Goal: Task Accomplishment & Management: Manage account settings

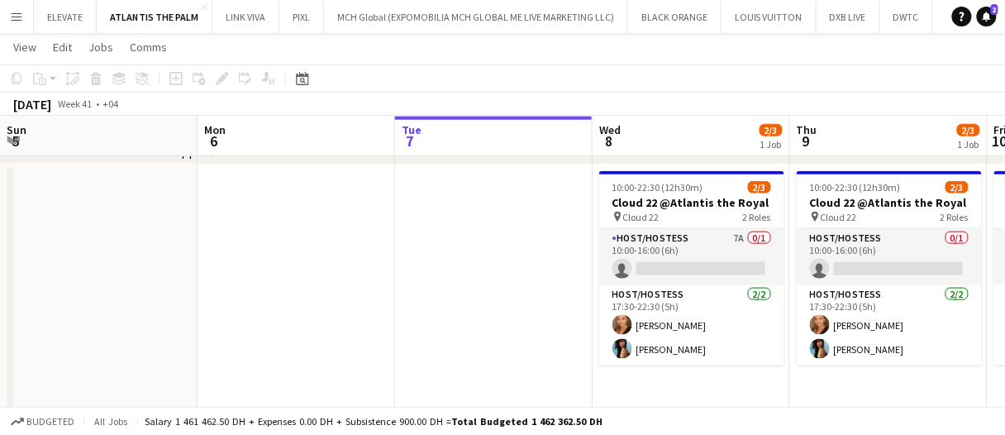
scroll to position [0, 459]
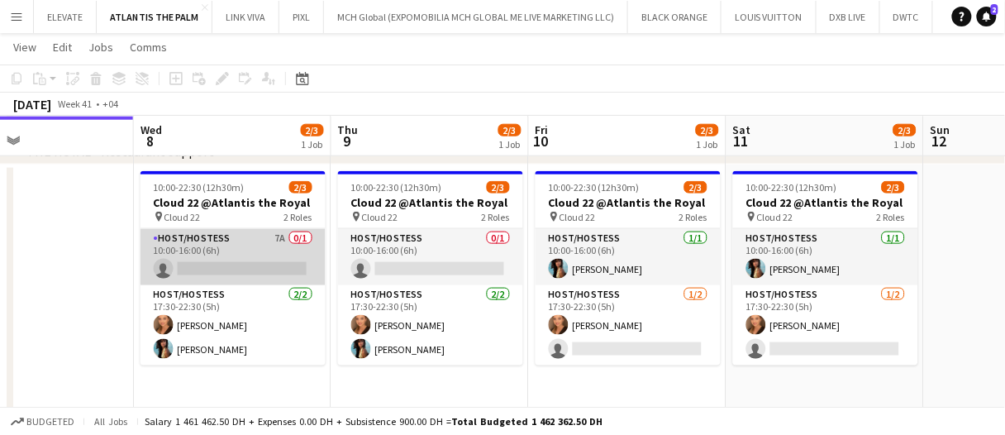
click at [317, 266] on app-card-role "Host/Hostess 7A 0/1 10:00-16:00 (6h) single-neutral-actions" at bounding box center [233, 257] width 185 height 56
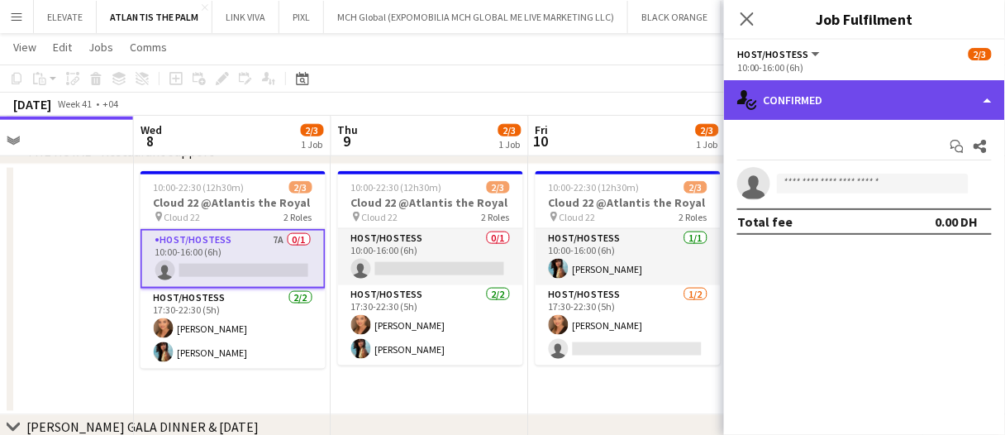
click at [849, 101] on div "single-neutral-actions-check-2 Confirmed" at bounding box center [864, 100] width 281 height 40
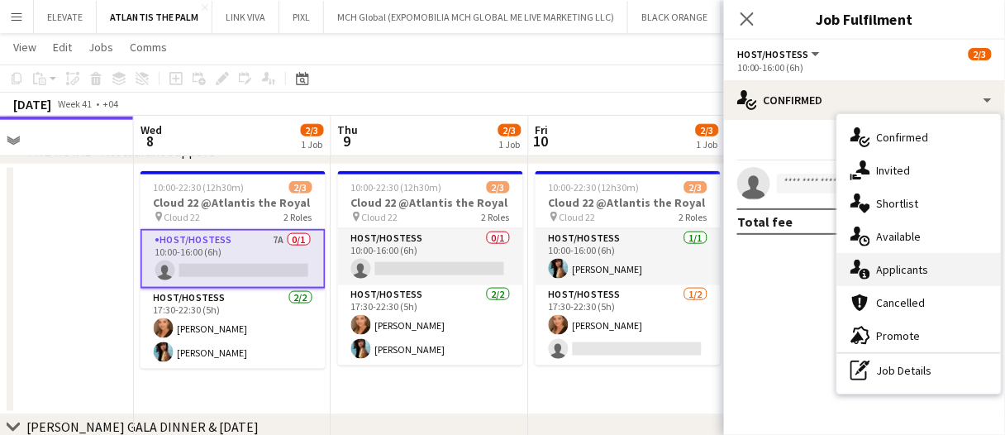
click at [931, 265] on div "single-neutral-actions-information Applicants" at bounding box center [919, 269] width 164 height 33
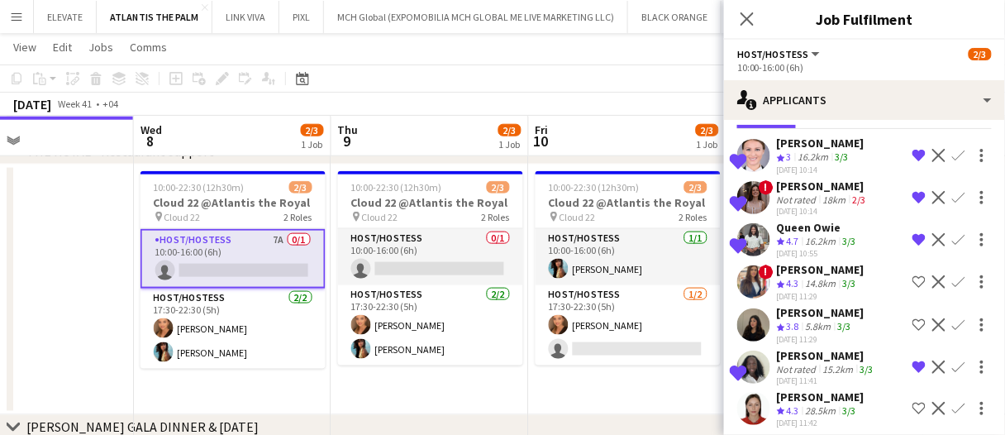
scroll to position [83, 0]
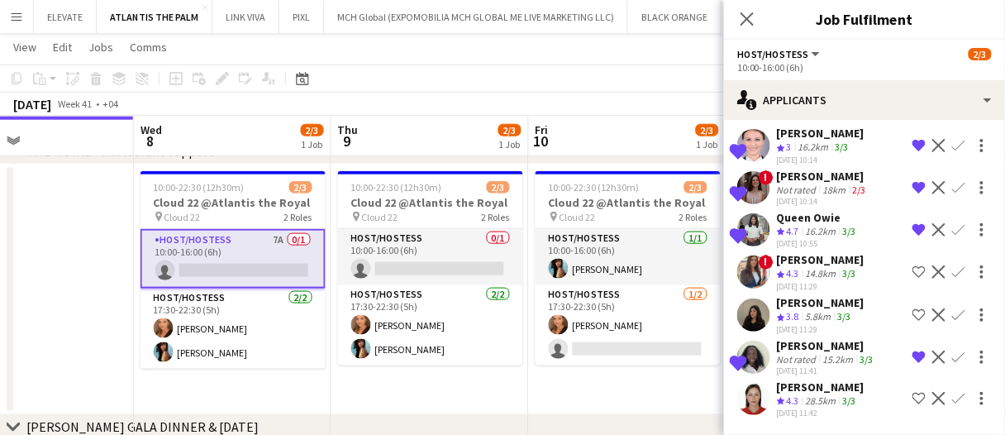
click at [850, 398] on app-skills-label "3/3" at bounding box center [849, 400] width 13 height 12
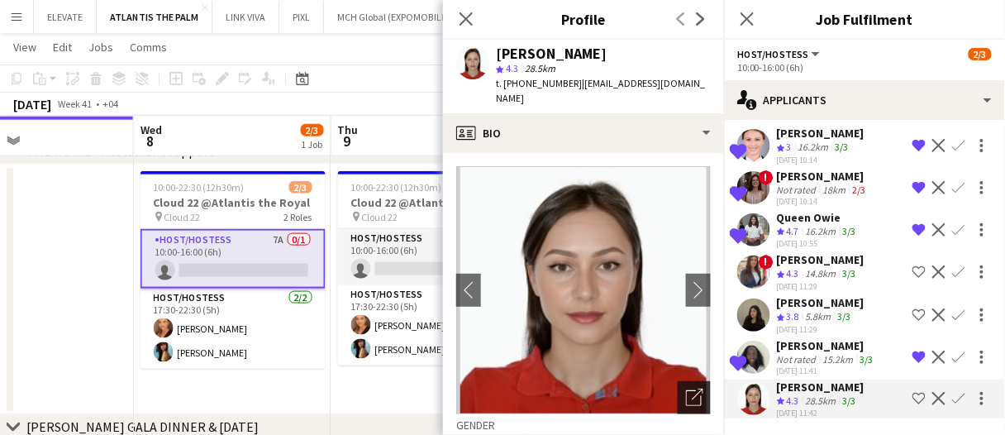
click at [692, 389] on icon at bounding box center [698, 395] width 12 height 12
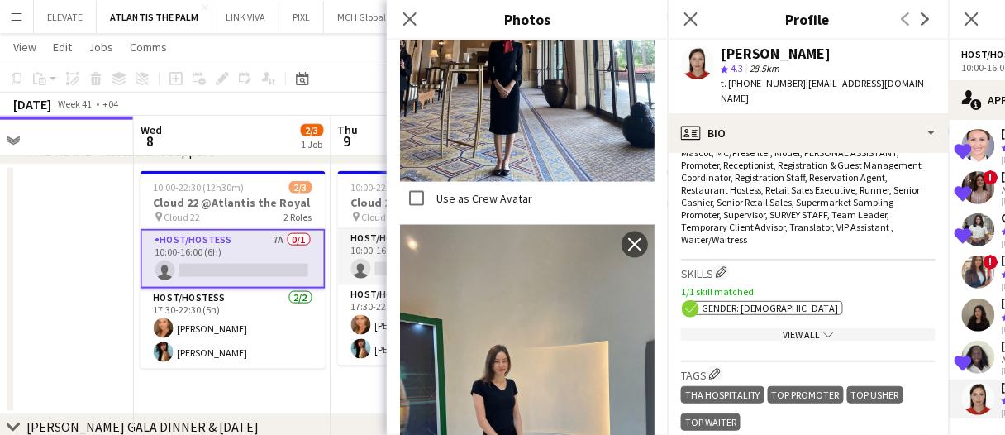
scroll to position [2135, 0]
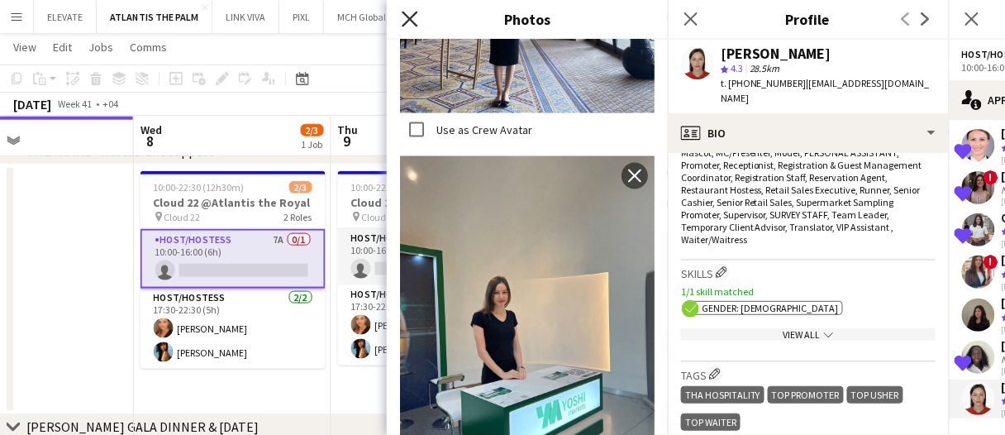
click at [408, 12] on icon "Close pop-in" at bounding box center [410, 19] width 16 height 16
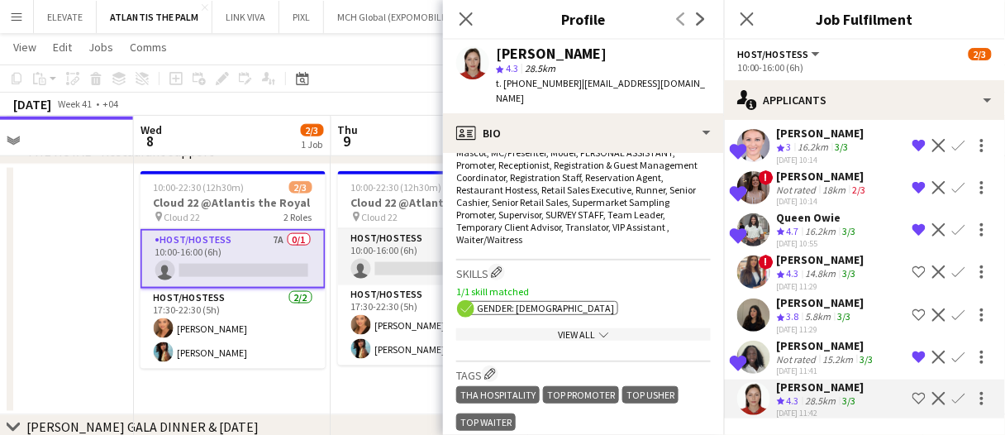
scroll to position [85, 0]
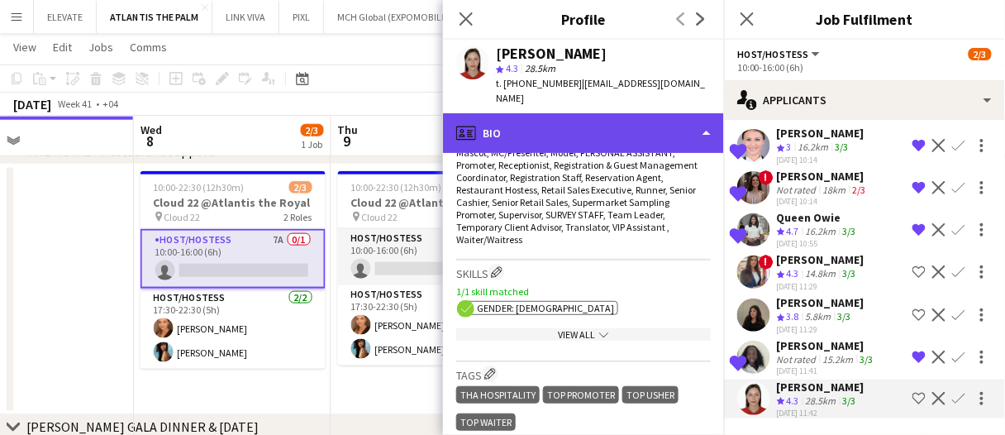
click at [613, 118] on div "profile Bio" at bounding box center [583, 133] width 281 height 40
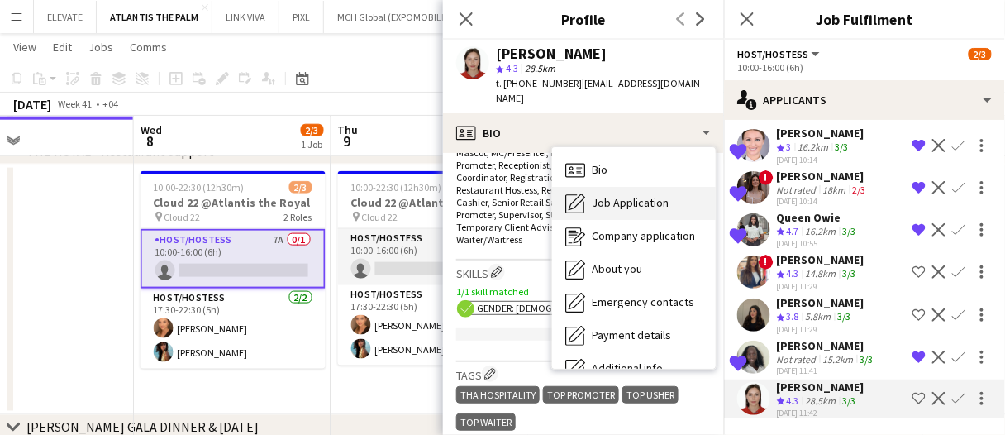
click at [651, 195] on span "Job Application" at bounding box center [630, 202] width 77 height 15
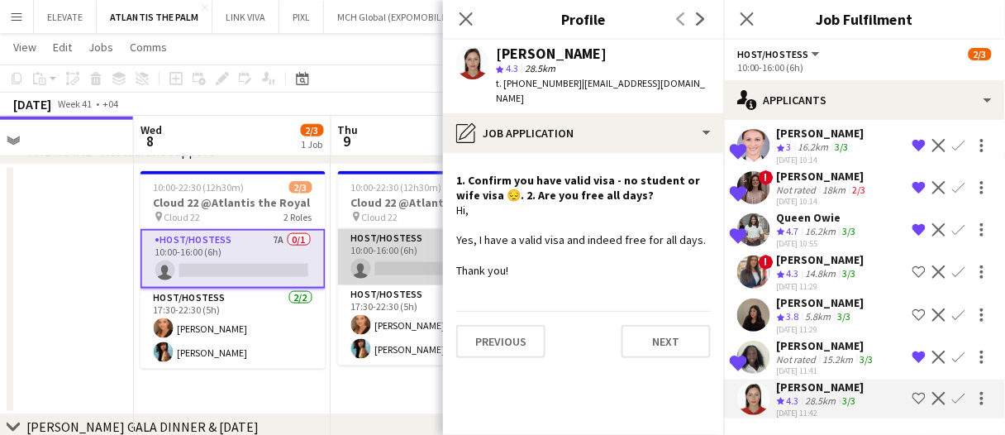
click at [406, 252] on app-card-role "Host/Hostess 0/1 10:00-16:00 (6h) single-neutral-actions" at bounding box center [430, 257] width 185 height 56
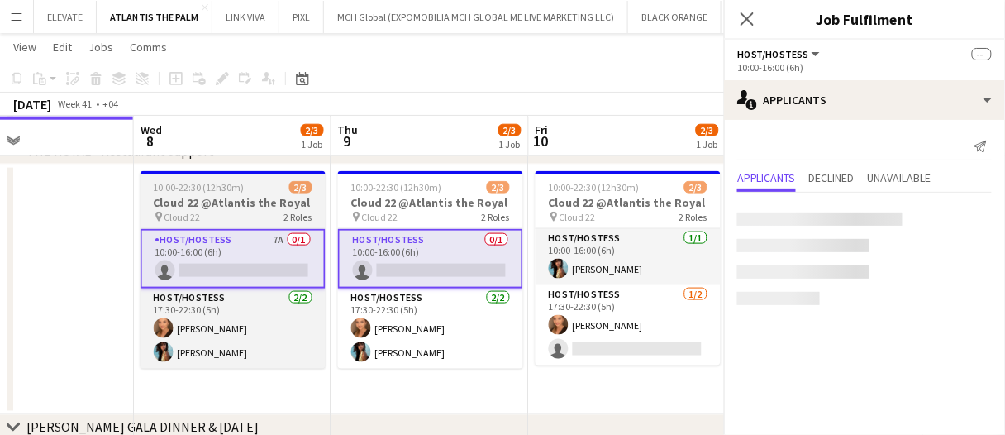
scroll to position [0, 0]
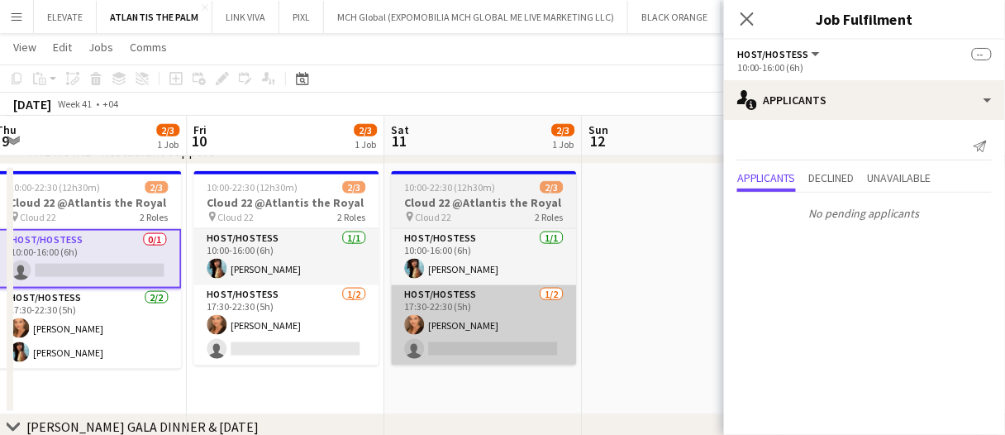
drag, startPoint x: 333, startPoint y: 312, endPoint x: 446, endPoint y: 331, distance: 115.0
click at [335, 312] on app-card-role "Host/Hostess 1/2 17:30-22:30 (5h) Maryna Demchenko single-neutral-actions" at bounding box center [285, 325] width 185 height 80
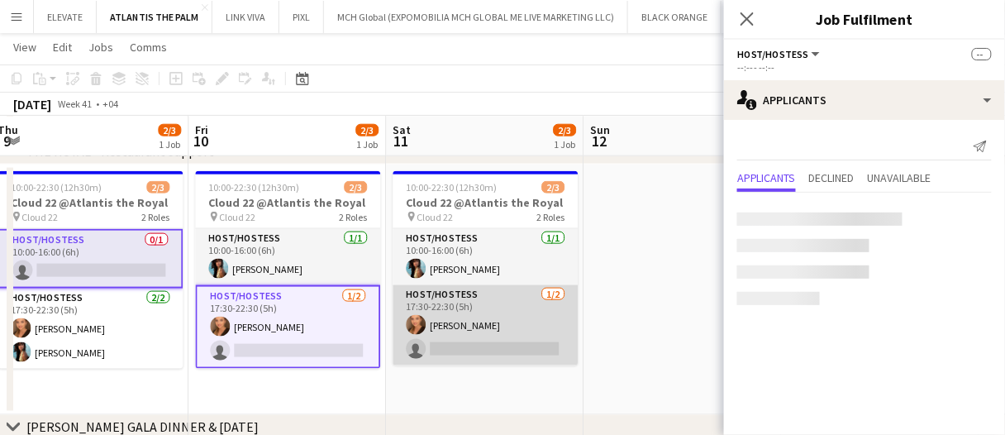
click at [508, 344] on app-card-role "Host/Hostess 1/2 17:30-22:30 (5h) Maryna Demchenko single-neutral-actions" at bounding box center [485, 325] width 185 height 80
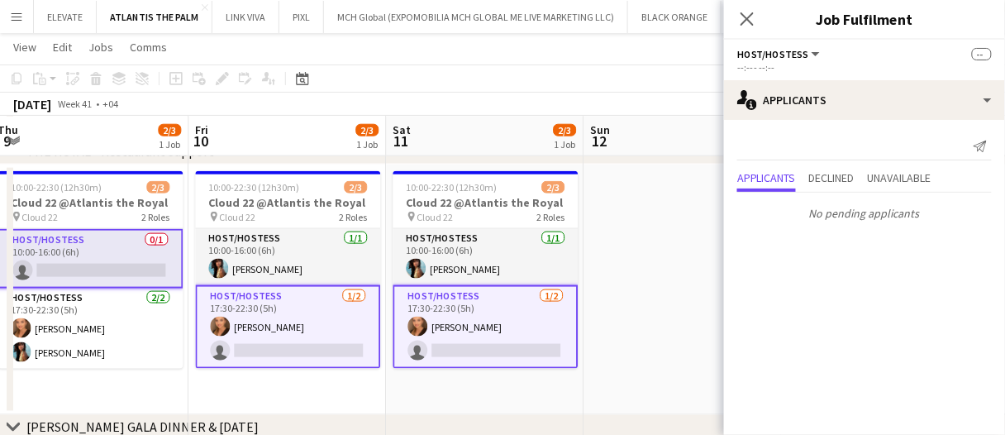
drag, startPoint x: 375, startPoint y: 117, endPoint x: 412, endPoint y: 115, distance: 36.4
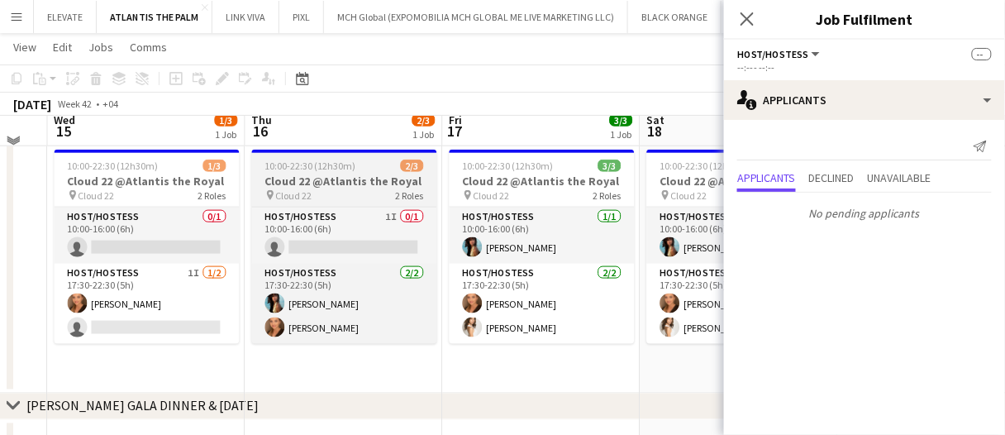
scroll to position [401, 0]
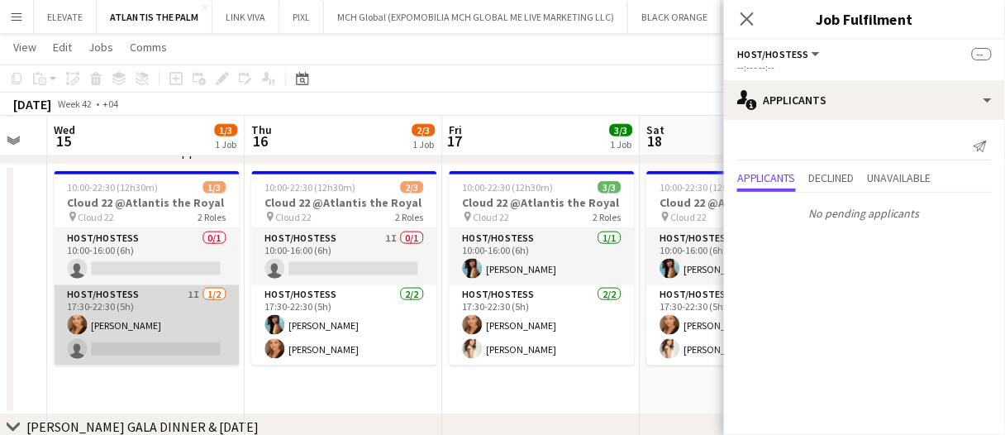
click at [161, 327] on app-card-role "Host/Hostess 1I 1/2 17:30-22:30 (5h) Maryna Demchenko single-neutral-actions" at bounding box center [147, 325] width 185 height 80
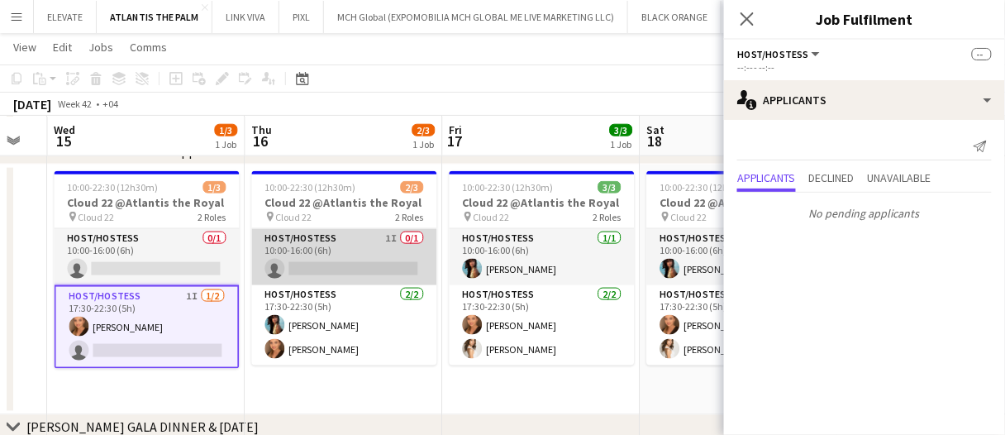
click at [329, 247] on app-card-role "Host/Hostess 1I 0/1 10:00-16:00 (6h) single-neutral-actions" at bounding box center [344, 257] width 185 height 56
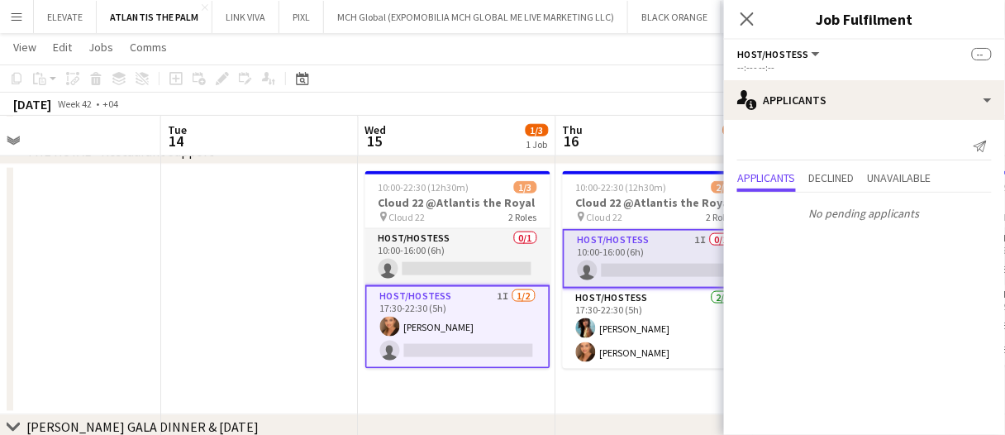
scroll to position [0, 503]
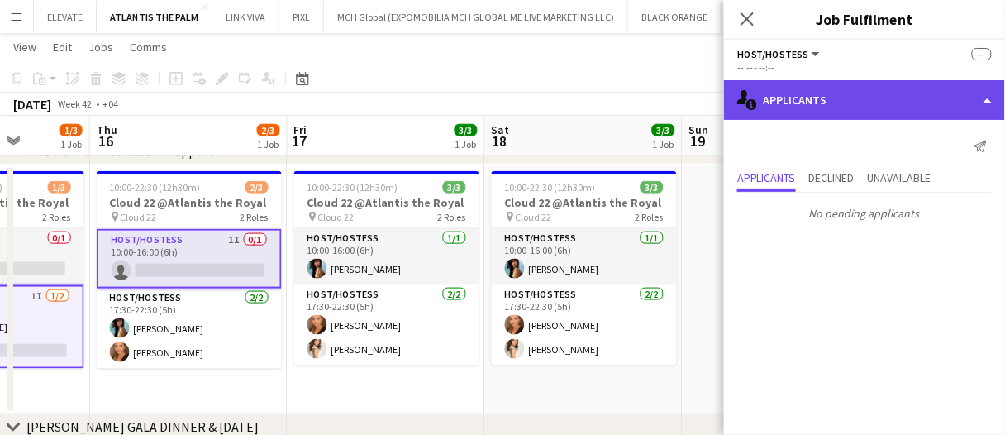
click at [810, 96] on div "single-neutral-actions-information Applicants" at bounding box center [864, 100] width 281 height 40
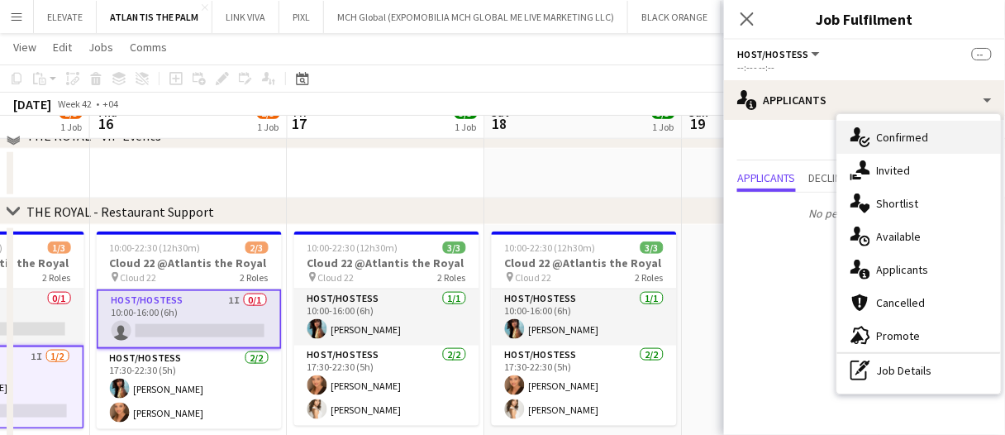
scroll to position [318, 0]
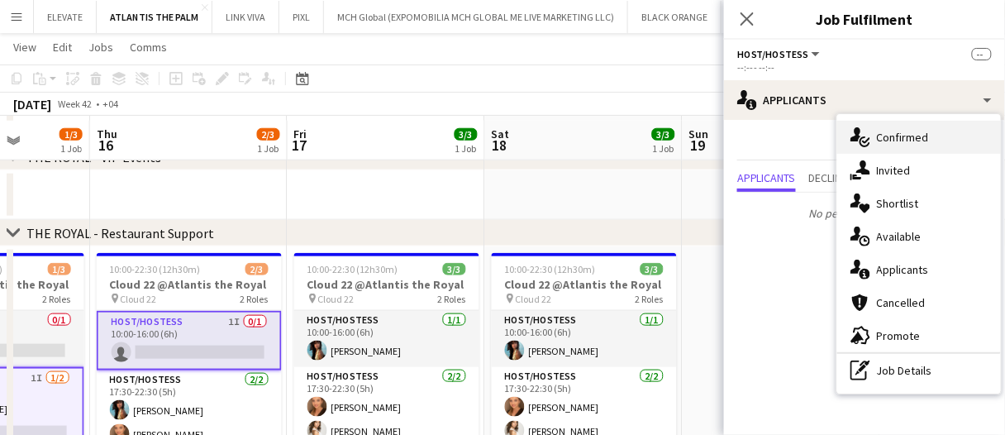
click at [901, 136] on span "Confirmed" at bounding box center [903, 137] width 52 height 15
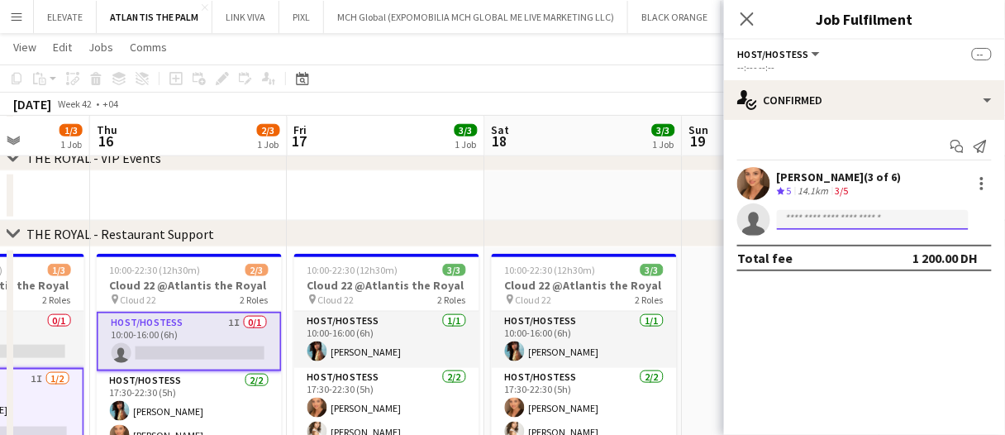
click at [853, 222] on input at bounding box center [873, 220] width 192 height 20
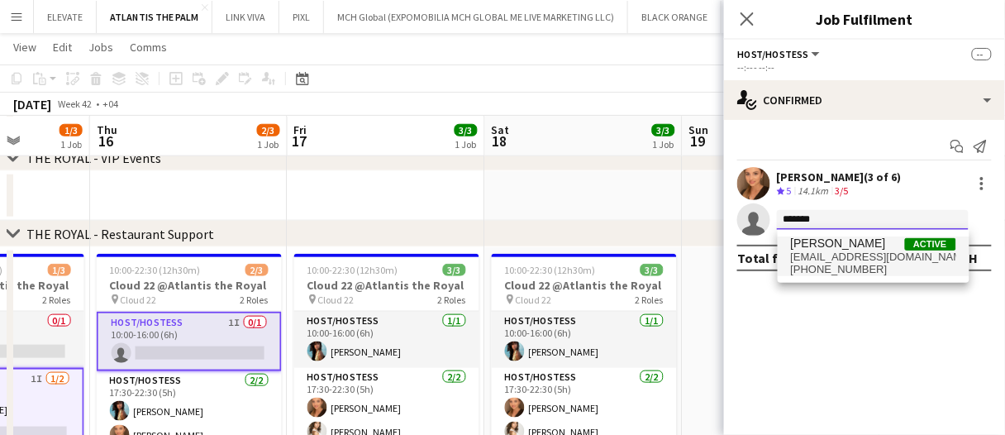
type input "******"
click at [853, 253] on span "corinagisca22@gmail.com" at bounding box center [873, 256] width 165 height 13
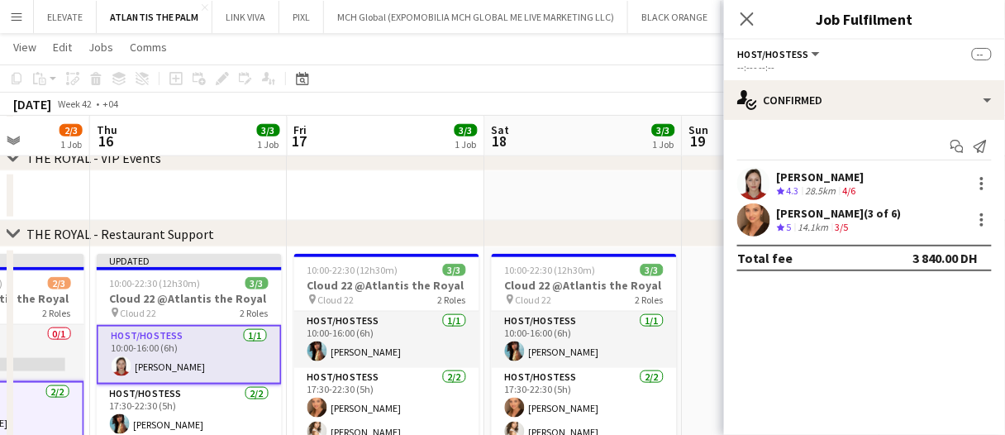
click at [540, 184] on app-date-cell at bounding box center [584, 196] width 198 height 50
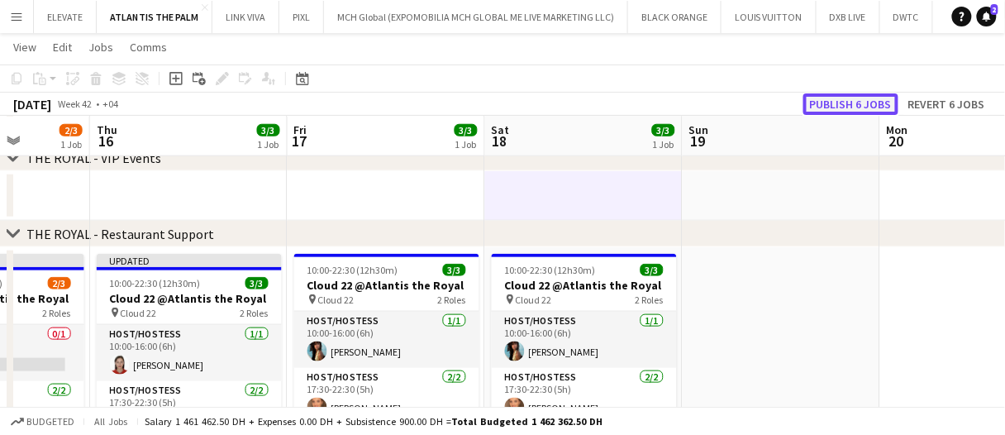
click at [818, 109] on button "Publish 6 jobs" at bounding box center [850, 103] width 95 height 21
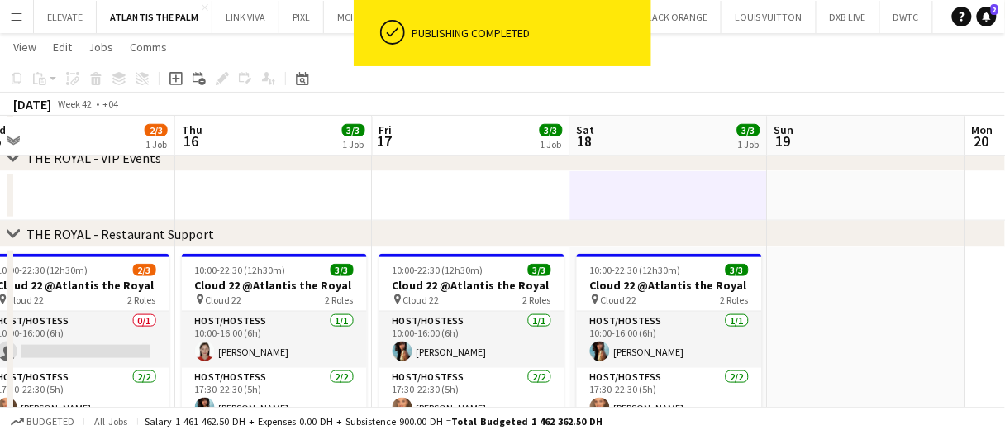
scroll to position [0, 412]
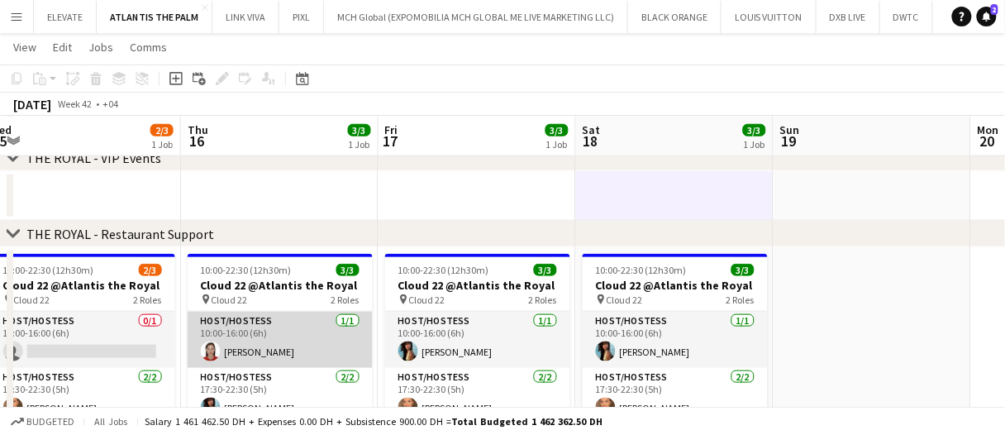
click at [306, 336] on app-card-role "Host/Hostess 1/1 10:00-16:00 (6h) Corina Gisca" at bounding box center [280, 340] width 185 height 56
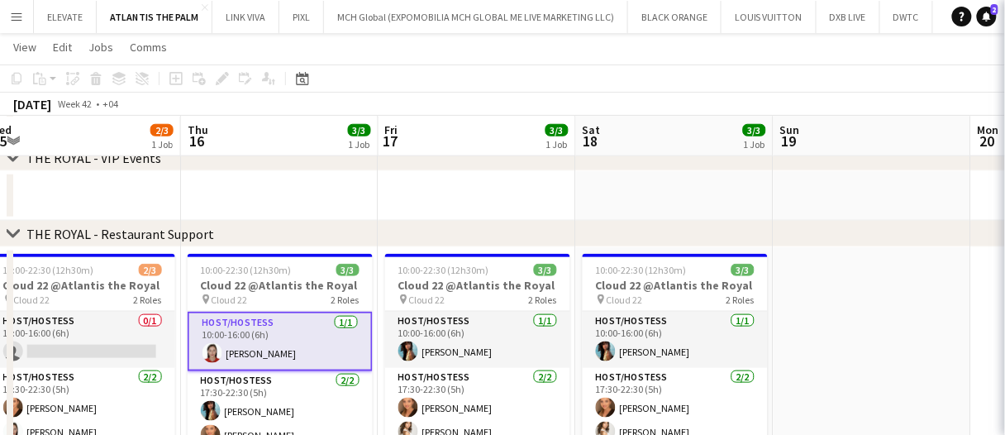
scroll to position [0, 413]
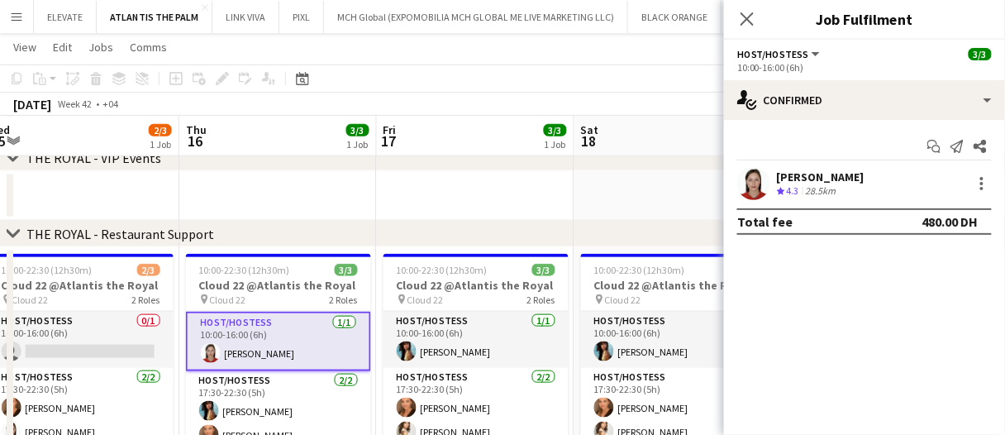
click at [786, 169] on div "Corina Gisca" at bounding box center [821, 176] width 88 height 15
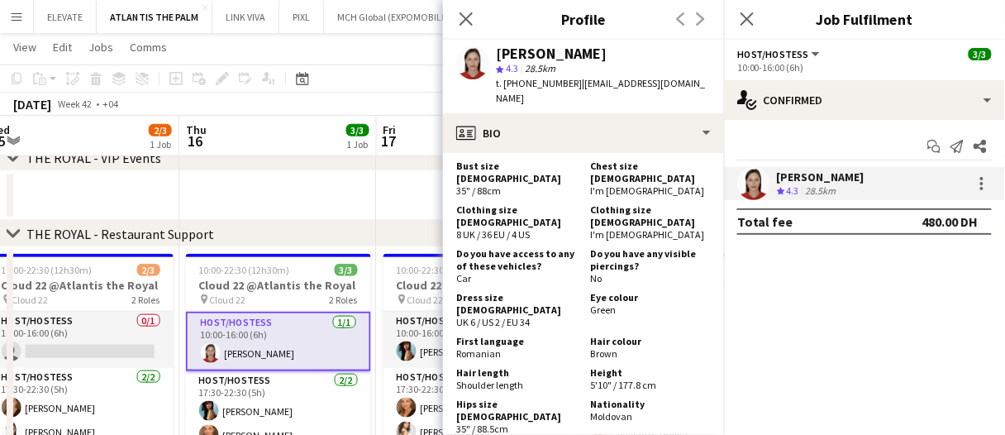
scroll to position [1488, 0]
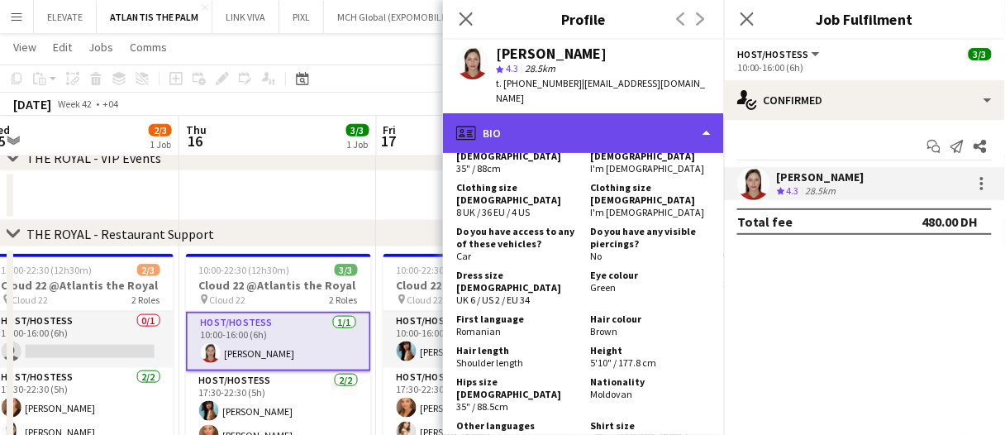
click at [630, 122] on div "profile Bio" at bounding box center [583, 133] width 281 height 40
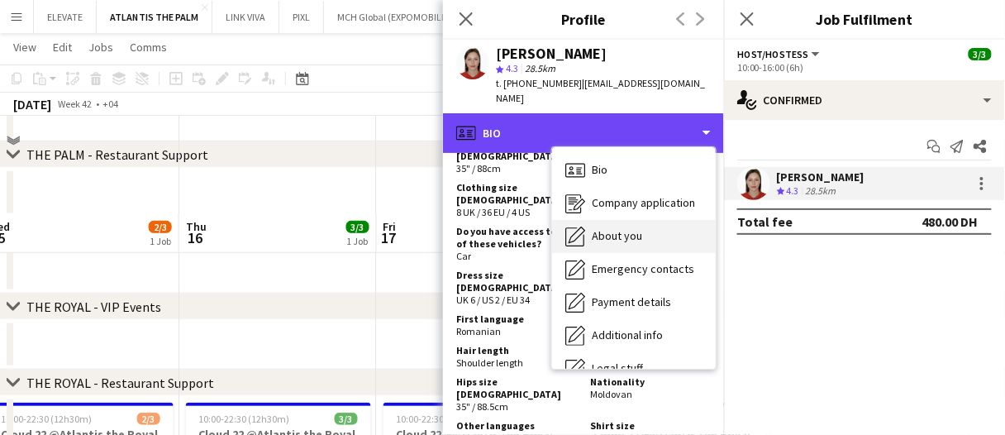
scroll to position [70, 0]
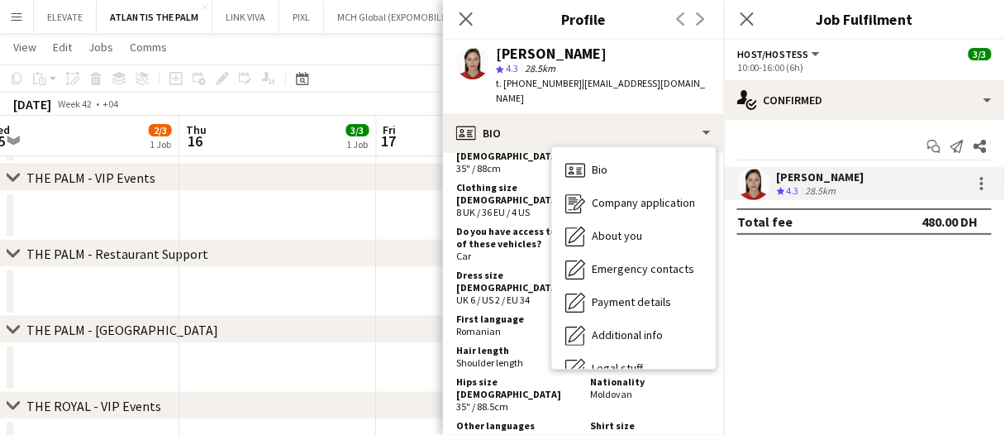
click at [615, 154] on div "Bio Bio" at bounding box center [634, 170] width 164 height 33
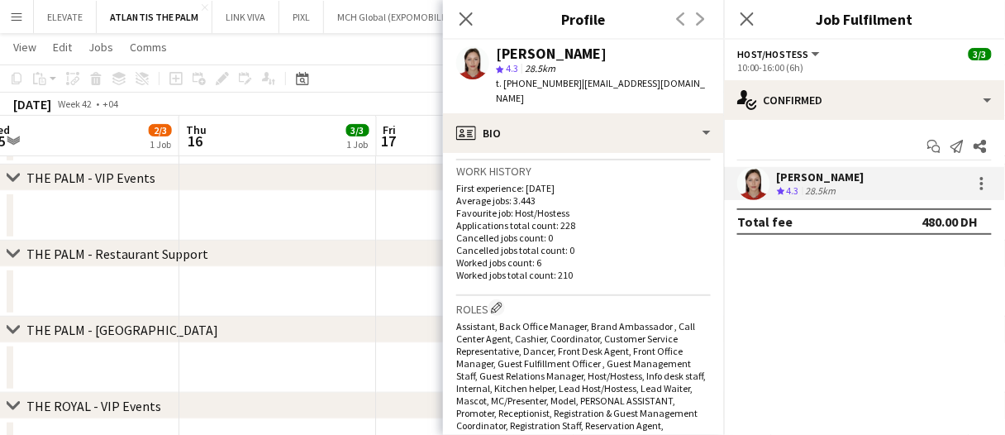
scroll to position [0, 0]
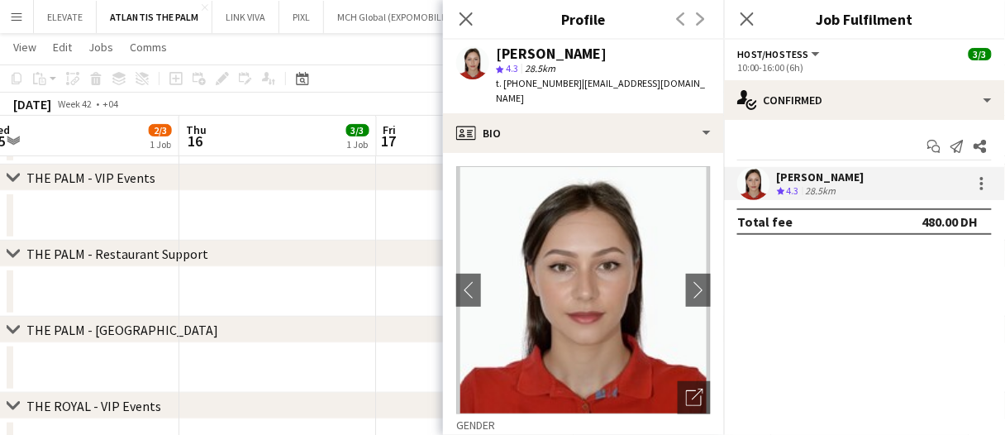
click at [333, 241] on div "chevron-right THE PALM - Restaurant Support" at bounding box center [502, 254] width 1005 height 26
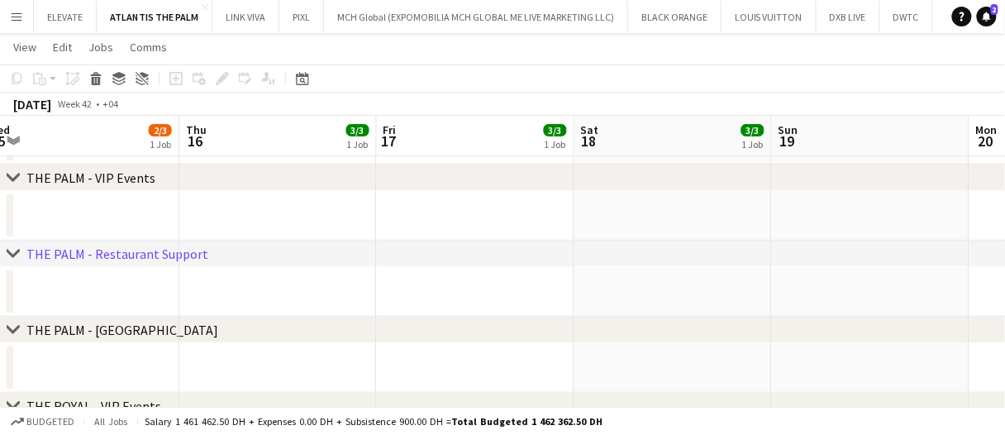
click at [329, 251] on div "chevron-right THE PALM - Restaurant Support" at bounding box center [502, 254] width 1005 height 26
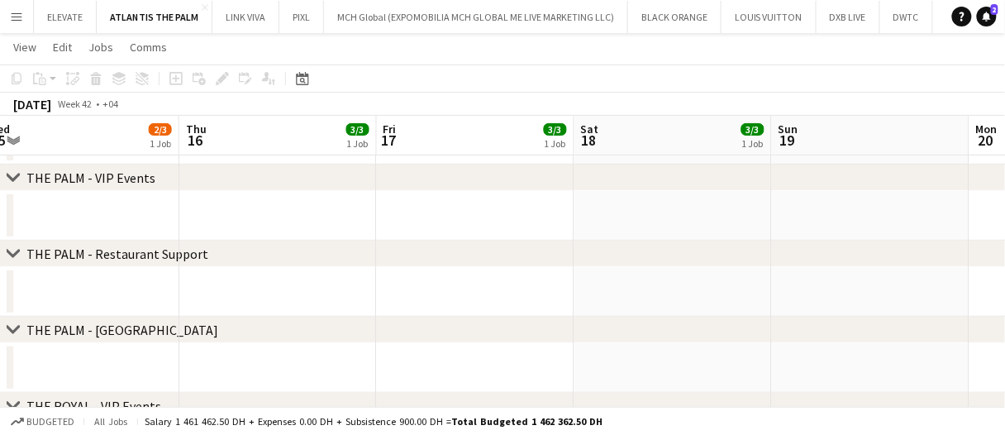
scroll to position [69, 0]
drag, startPoint x: 327, startPoint y: 217, endPoint x: 132, endPoint y: 231, distance: 195.6
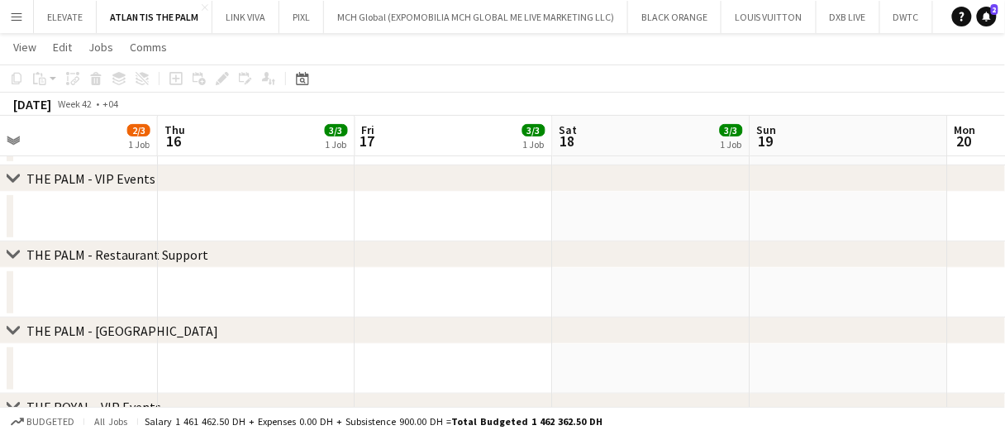
click at [198, 209] on app-date-cell at bounding box center [257, 217] width 198 height 50
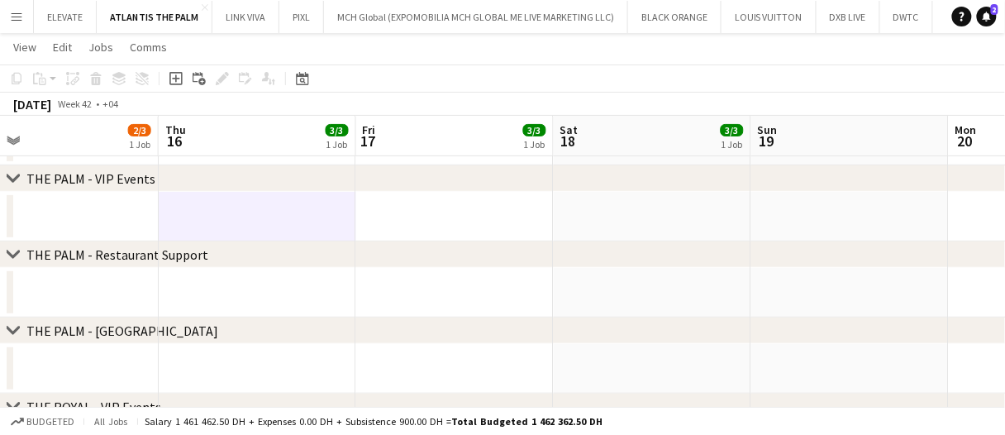
drag, startPoint x: 292, startPoint y: 209, endPoint x: 151, endPoint y: 216, distance: 140.7
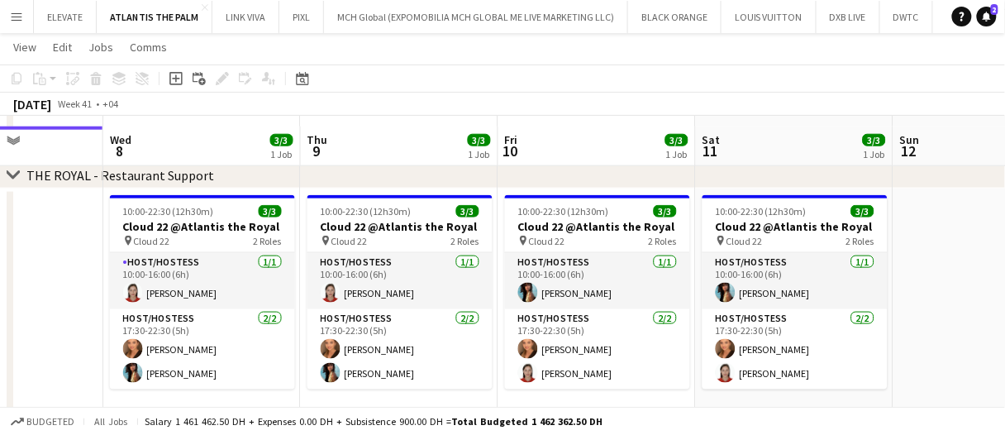
scroll to position [400, 0]
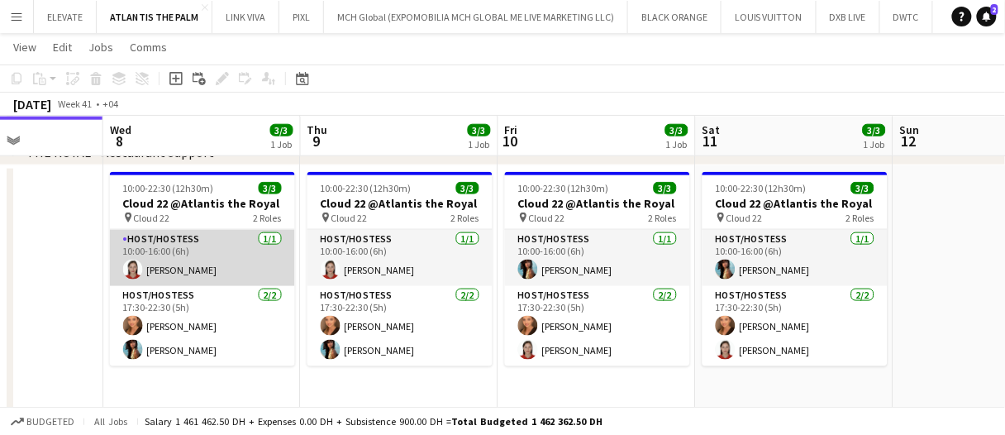
click at [198, 236] on app-card-role "Host/Hostess 1/1 10:00-16:00 (6h) Corina Gisca" at bounding box center [202, 258] width 185 height 56
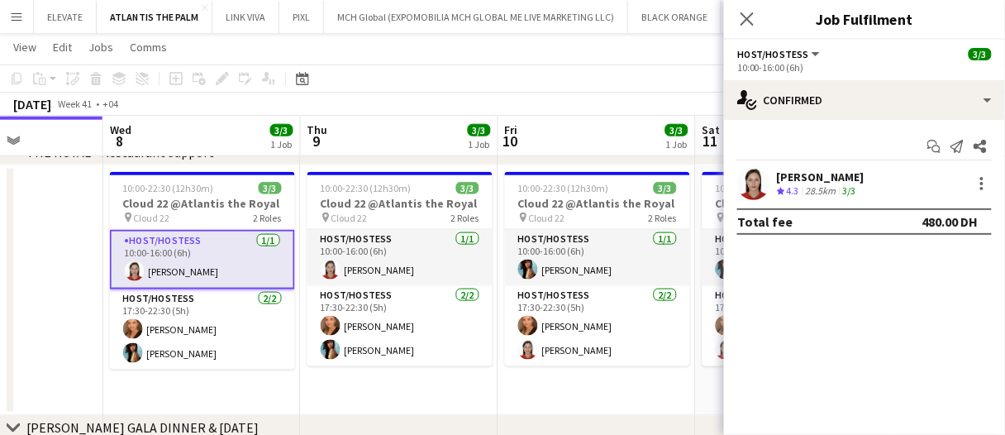
click at [815, 175] on div "Corina Gisca" at bounding box center [821, 176] width 88 height 15
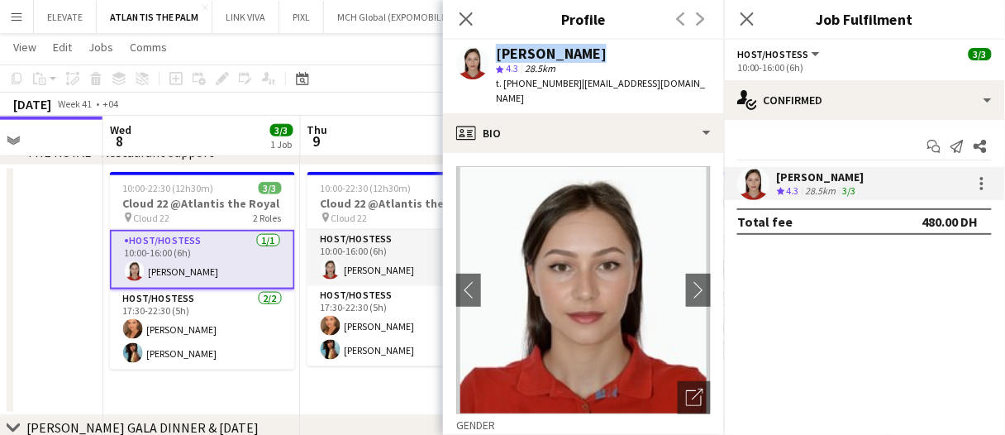
drag, startPoint x: 584, startPoint y: 50, endPoint x: 479, endPoint y: 51, distance: 105.8
click at [479, 51] on div "Corina Gisca star 4.3 28.5km t. +971562232083 | corinagisca22@gmail.com" at bounding box center [583, 77] width 281 height 74
copy div "Corina Gisca"
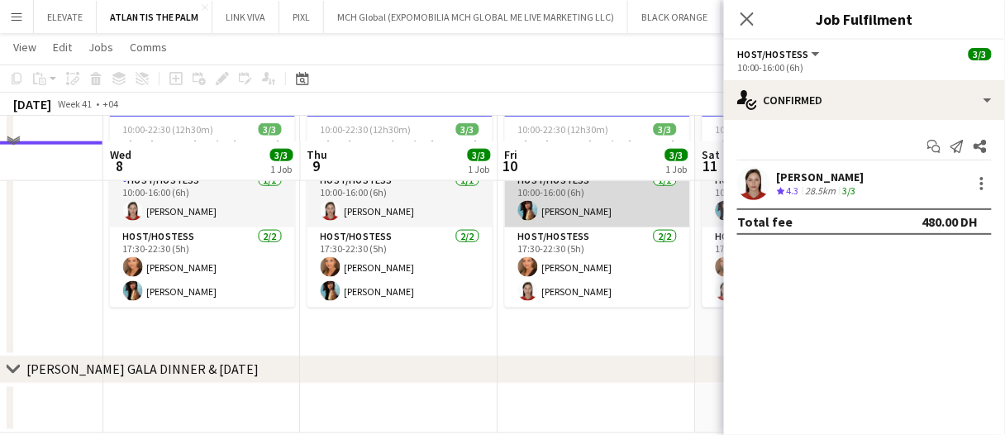
scroll to position [484, 0]
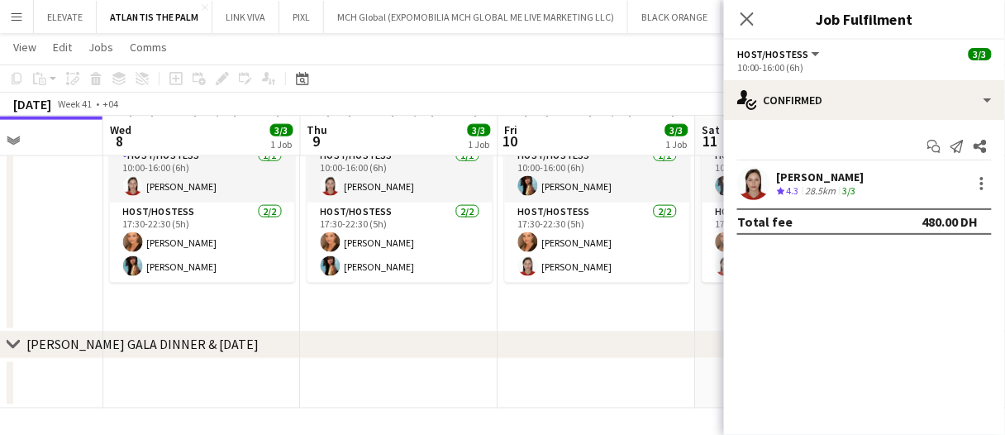
drag, startPoint x: 822, startPoint y: 186, endPoint x: 795, endPoint y: 208, distance: 35.2
click at [822, 186] on div "28.5km" at bounding box center [821, 191] width 37 height 14
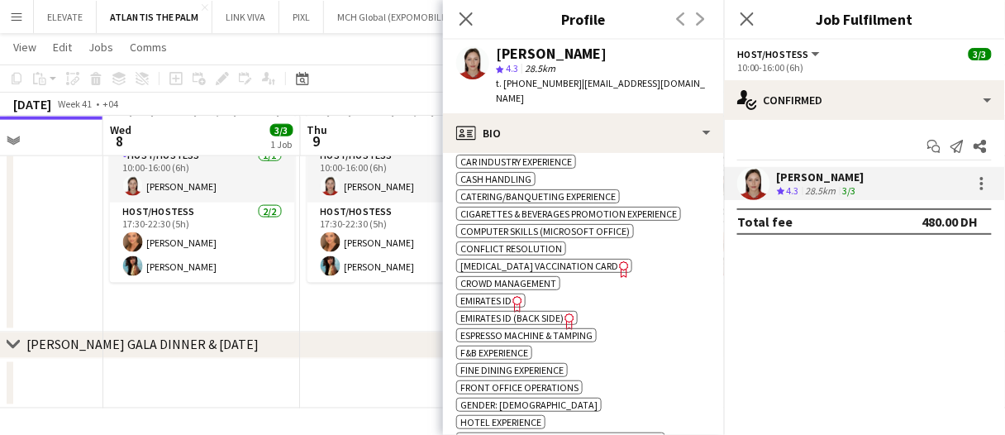
scroll to position [909, 0]
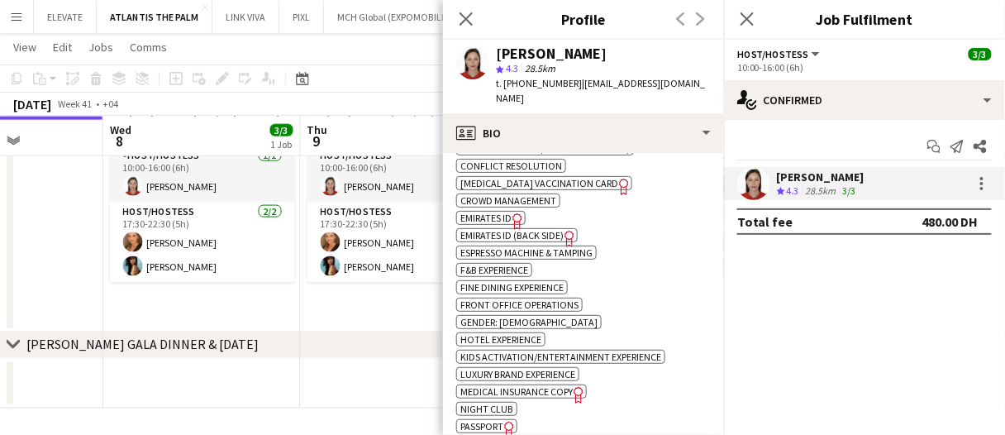
click at [500, 420] on span "Passport" at bounding box center [481, 426] width 43 height 12
click at [506, 212] on span "Emirates ID" at bounding box center [485, 218] width 51 height 12
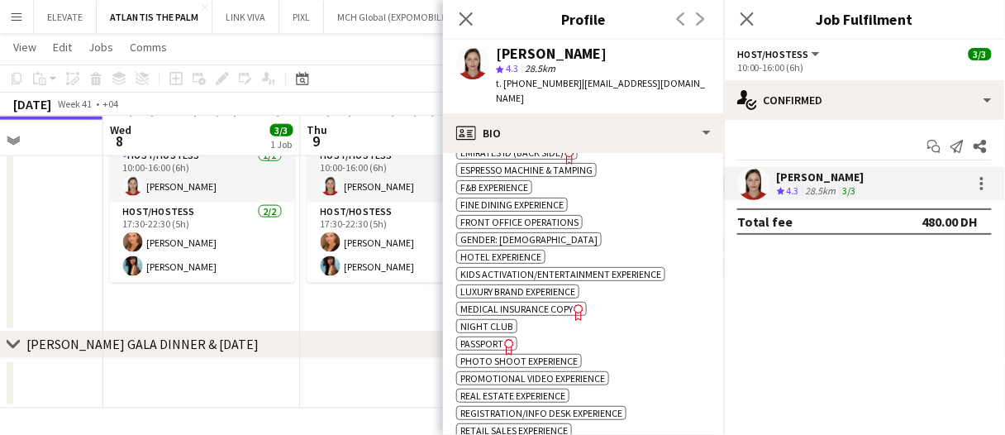
scroll to position [1075, 0]
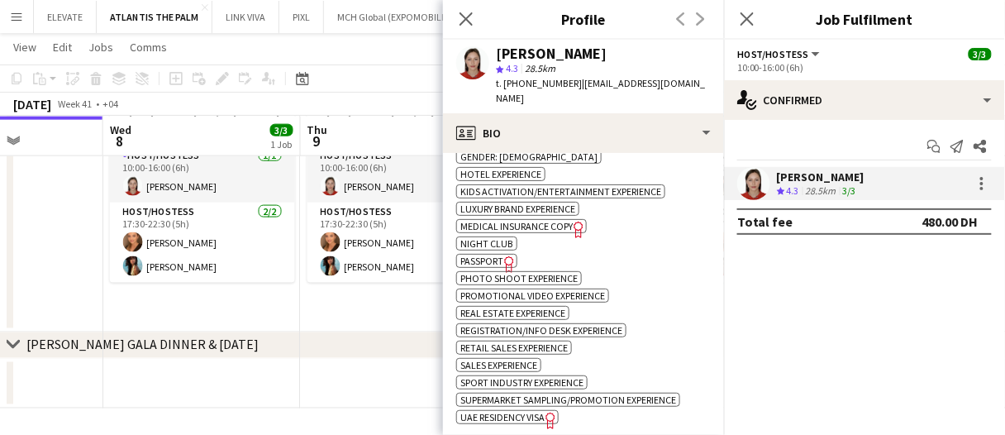
click at [553, 412] on icon "Freelancer has uploaded a photo validation of skill. Click to see" at bounding box center [550, 420] width 17 height 17
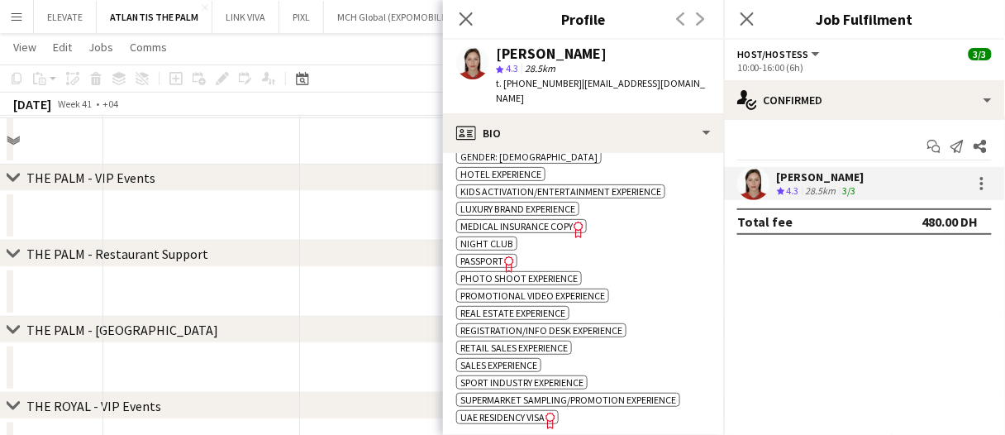
scroll to position [0, 0]
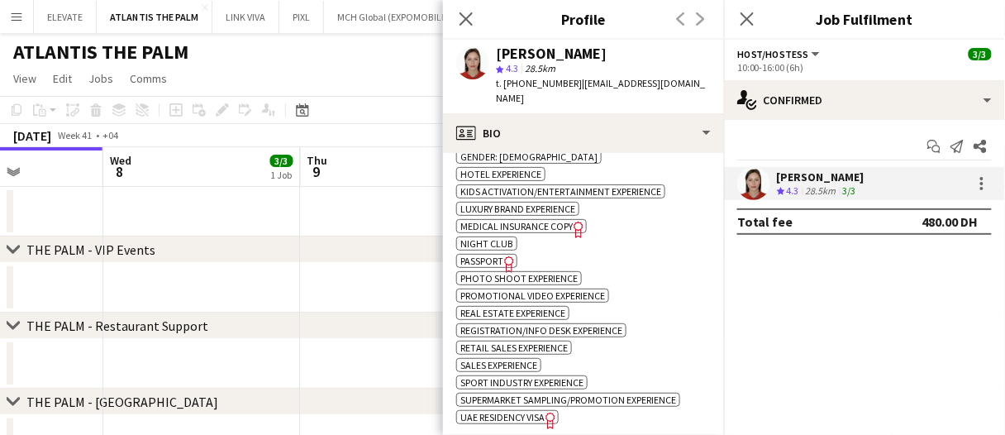
click at [358, 205] on app-date-cell at bounding box center [400, 212] width 198 height 50
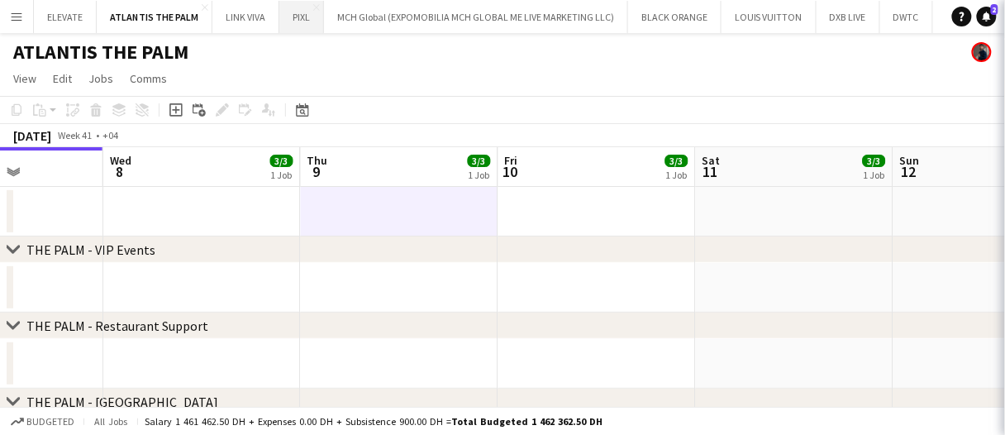
drag, startPoint x: 360, startPoint y: 208, endPoint x: 289, endPoint y: 28, distance: 193.4
click at [358, 207] on app-date-cell at bounding box center [400, 212] width 198 height 50
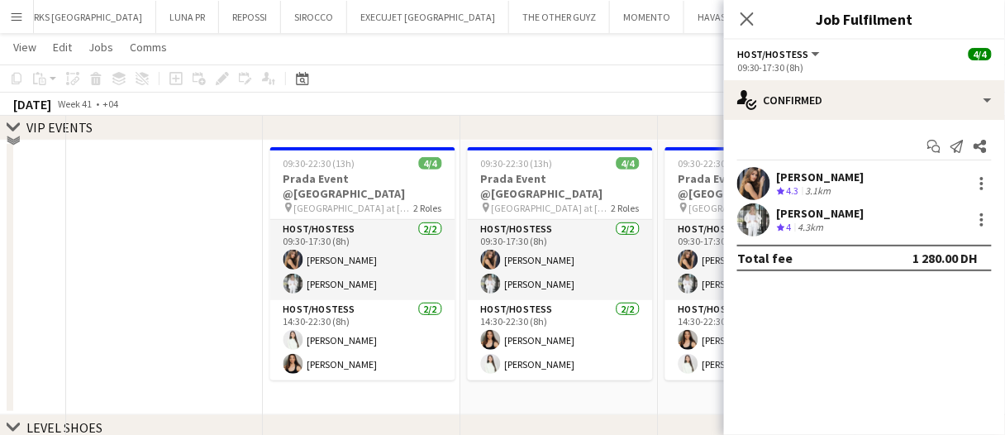
scroll to position [128, 0]
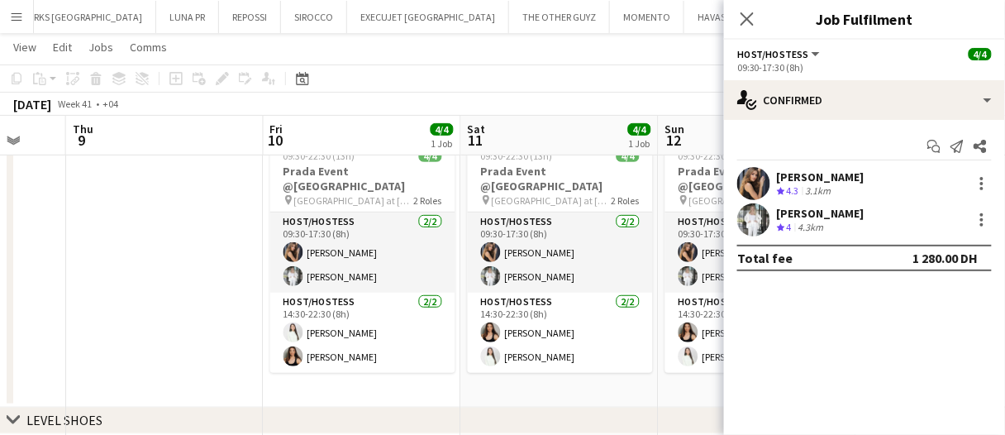
click at [233, 246] on app-date-cell at bounding box center [165, 270] width 198 height 274
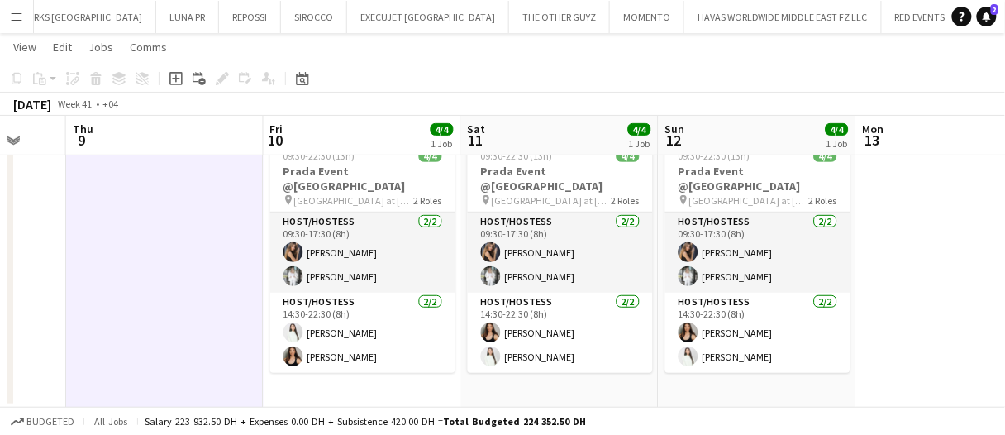
click at [233, 246] on app-date-cell at bounding box center [165, 270] width 198 height 274
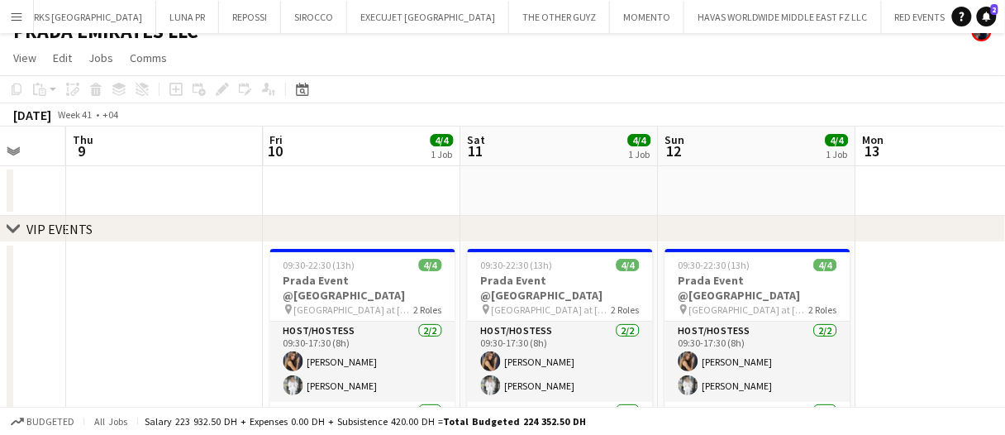
scroll to position [0, 0]
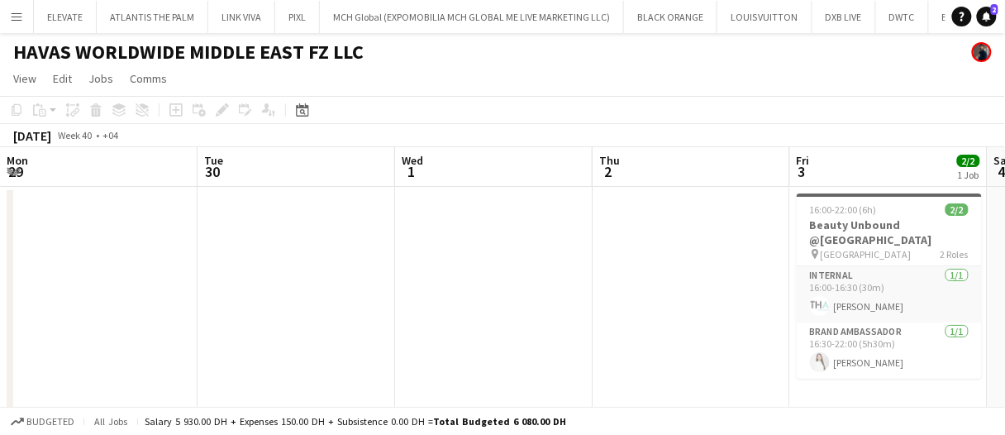
scroll to position [0, 568]
